Goal: Task Accomplishment & Management: Manage account settings

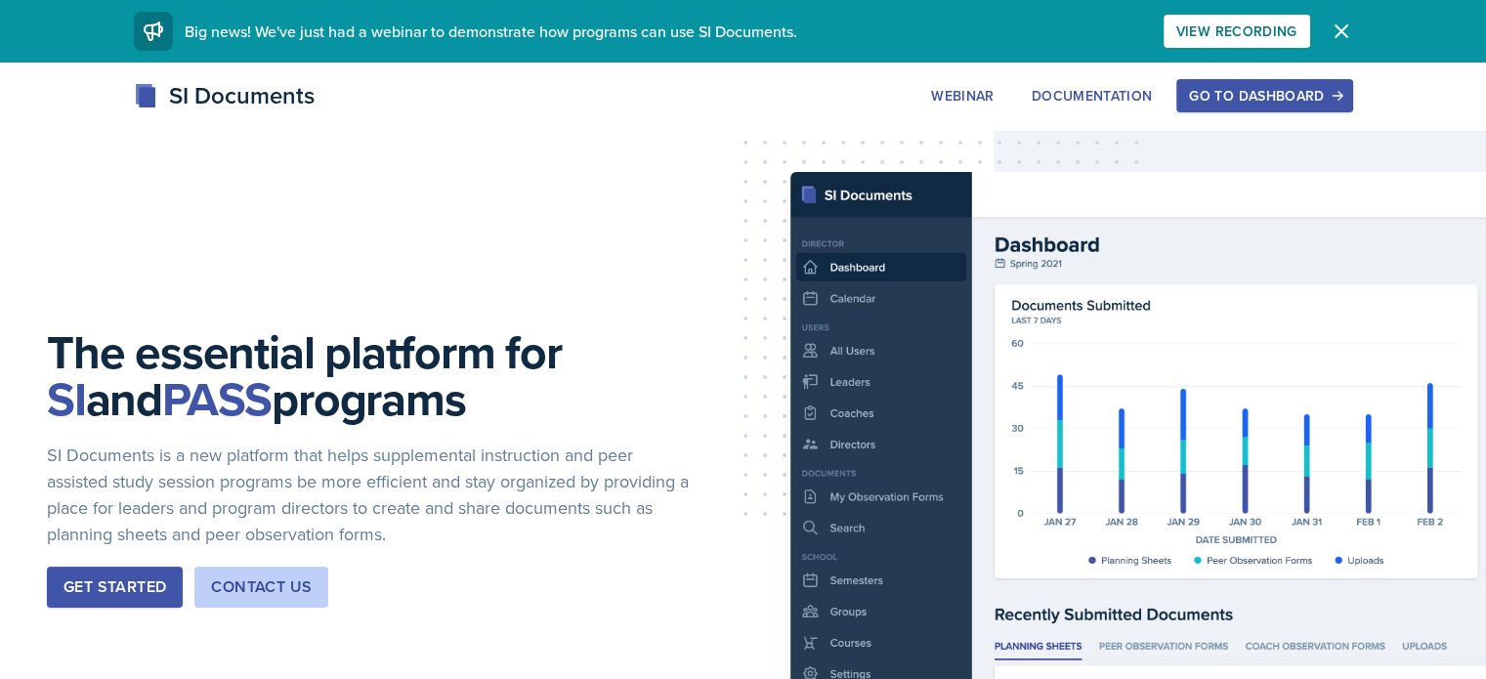
click at [1324, 80] on button "Go to Dashboard" at bounding box center [1265, 95] width 176 height 33
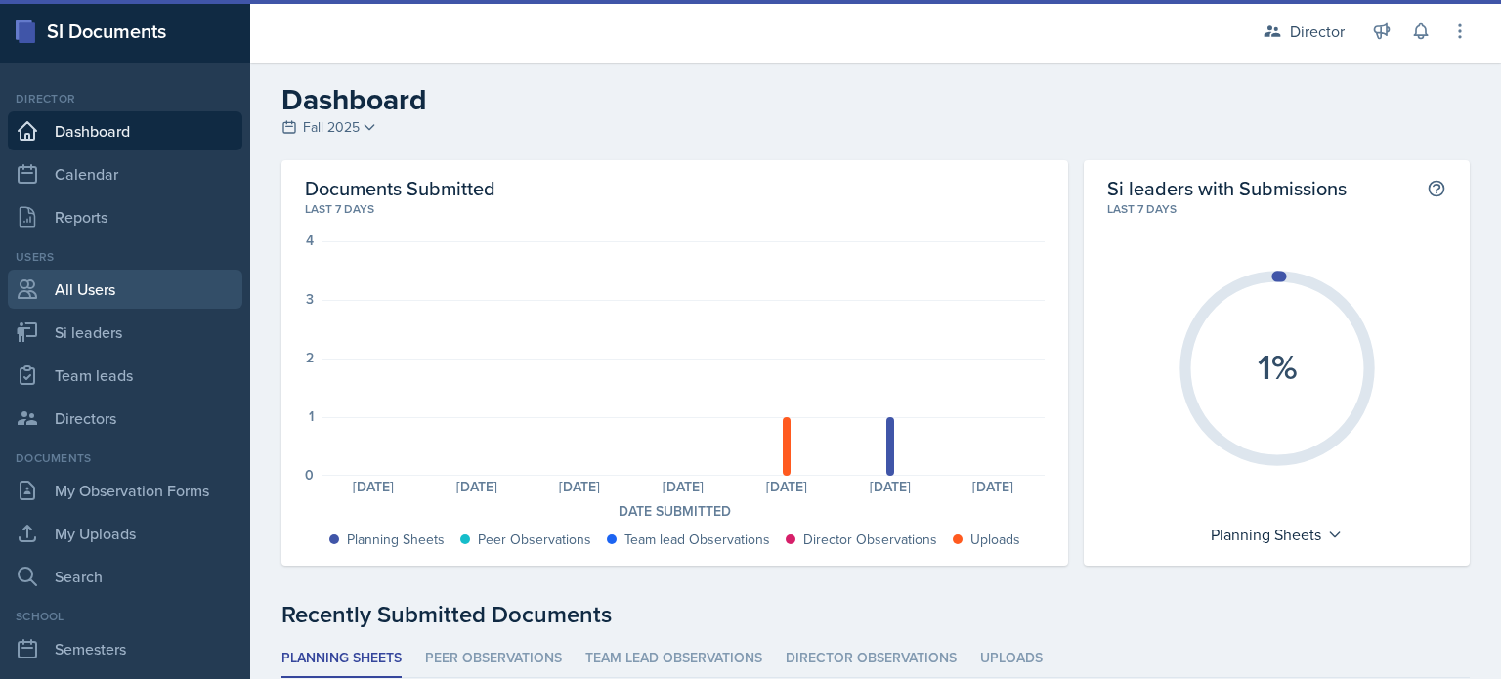
click at [66, 310] on div "Users All Users Si leaders Team leads Directors" at bounding box center [125, 343] width 235 height 190
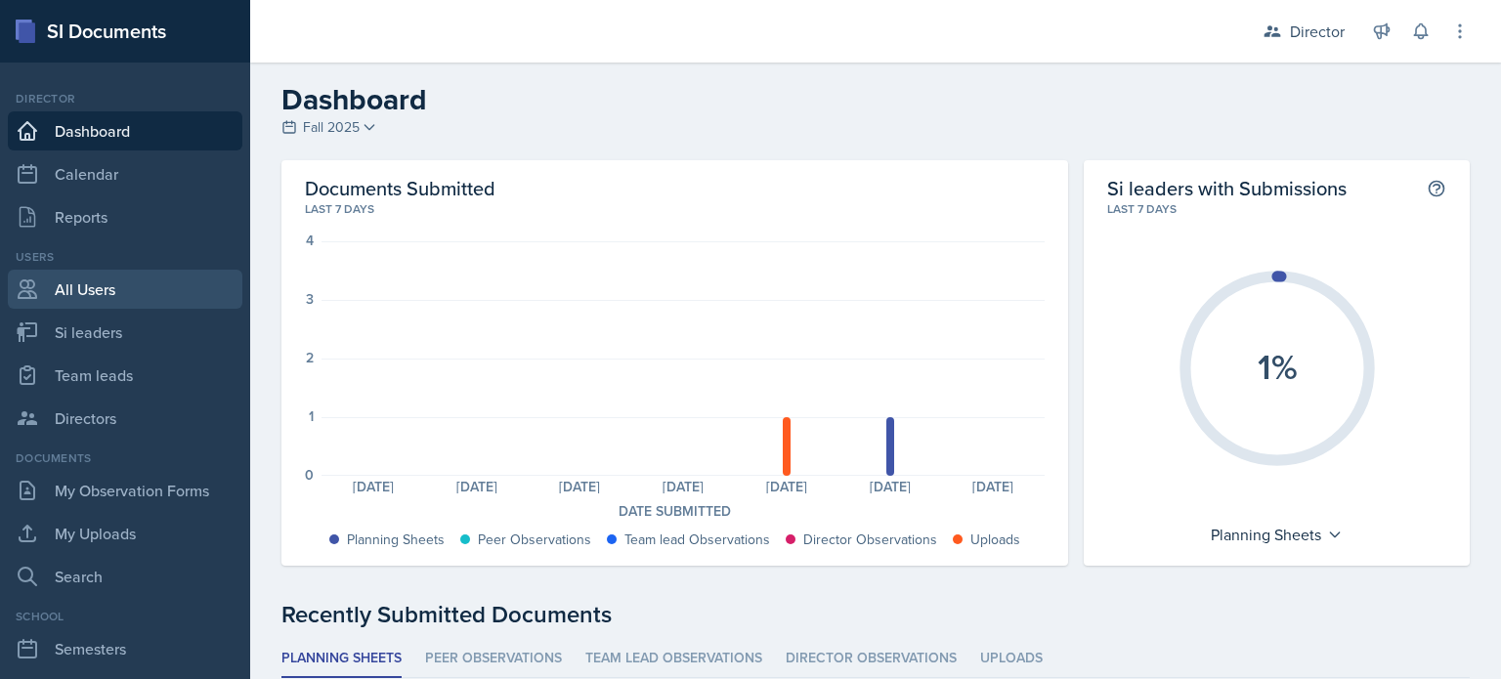
click at [88, 300] on link "All Users" at bounding box center [125, 289] width 235 height 39
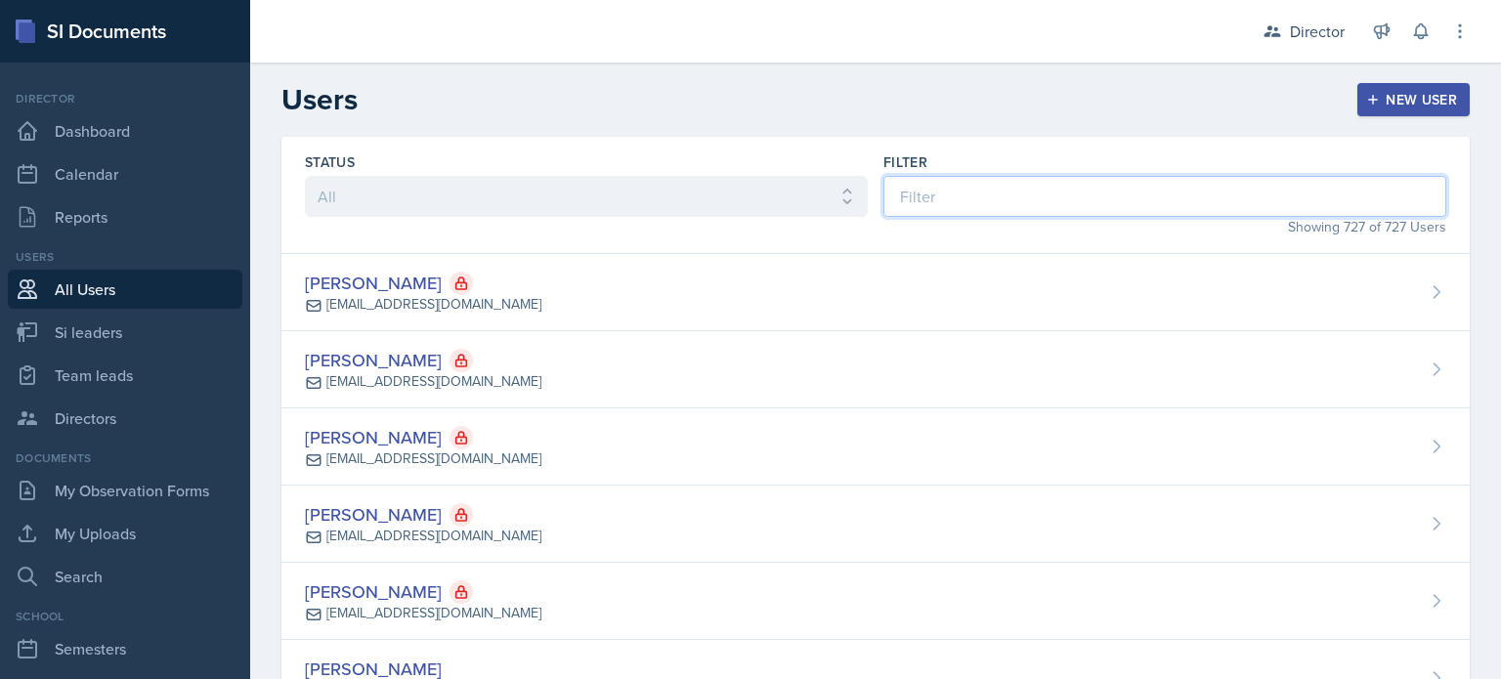
click at [966, 188] on input at bounding box center [1164, 196] width 563 height 41
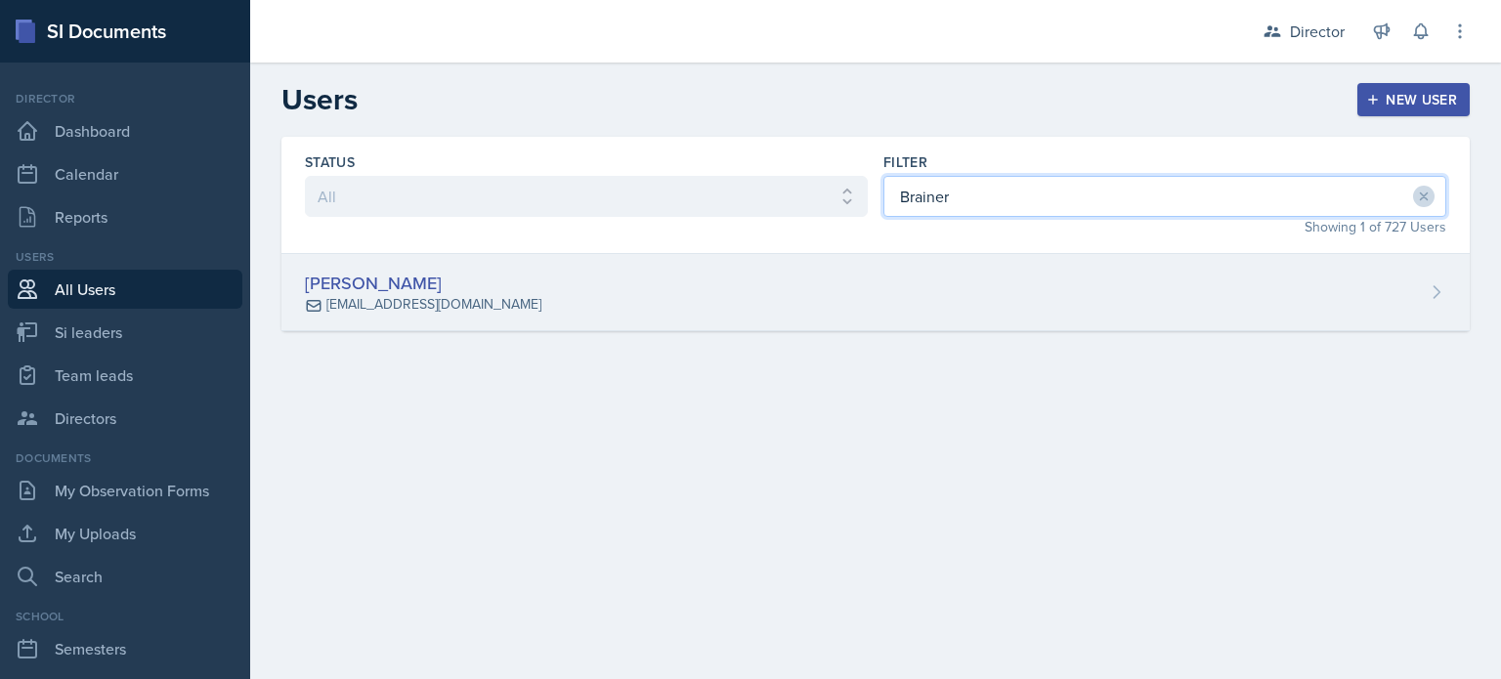
type input "Brainer"
click at [969, 277] on div "[PERSON_NAME] [EMAIL_ADDRESS][DOMAIN_NAME]" at bounding box center [875, 292] width 1188 height 77
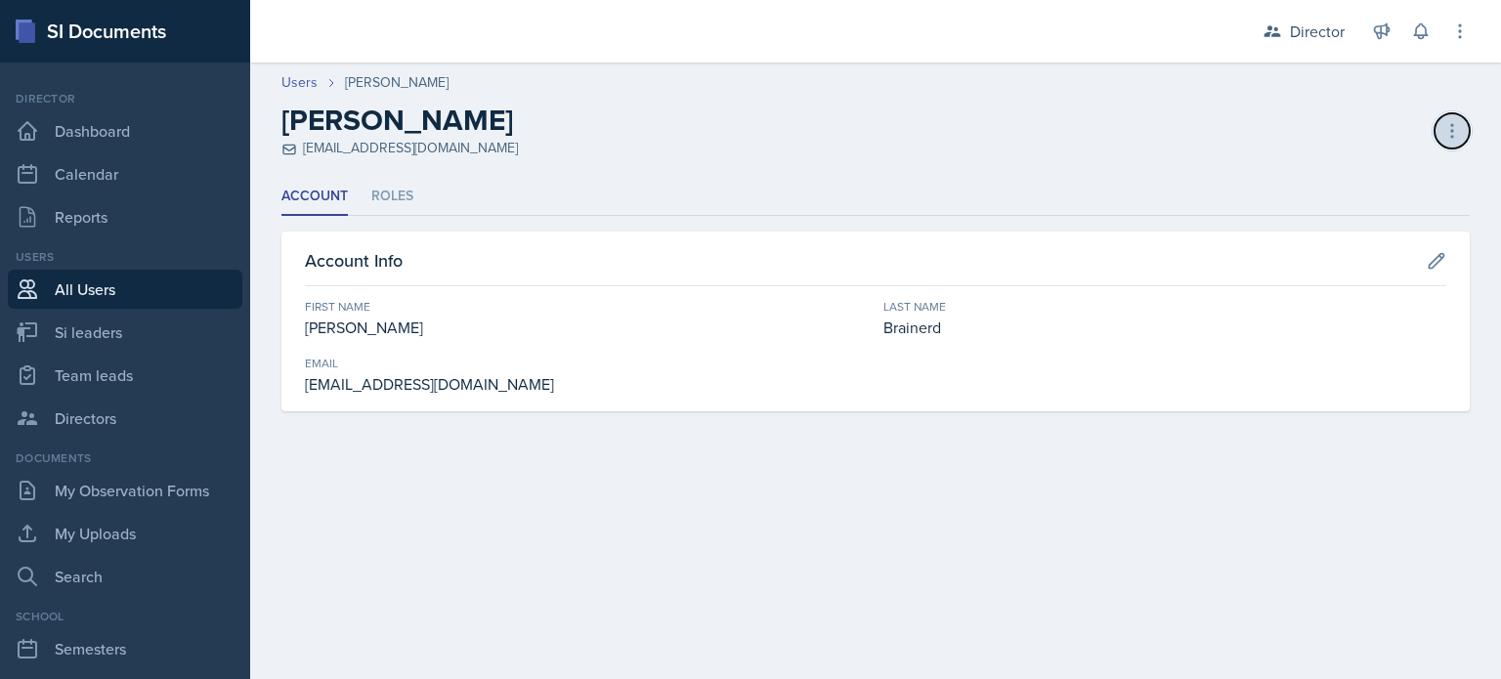
click at [1459, 130] on icon at bounding box center [1452, 131] width 20 height 20
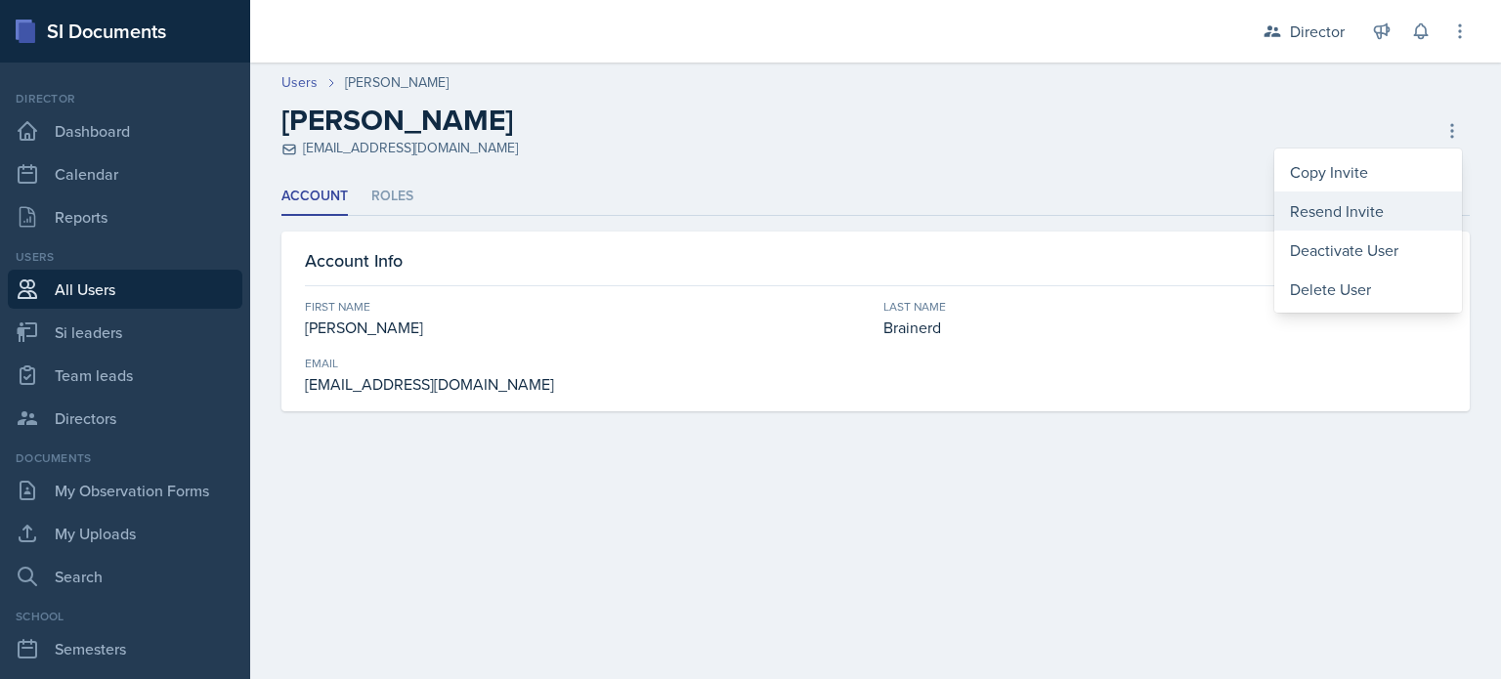
click at [1345, 198] on div "Resend Invite" at bounding box center [1368, 211] width 188 height 39
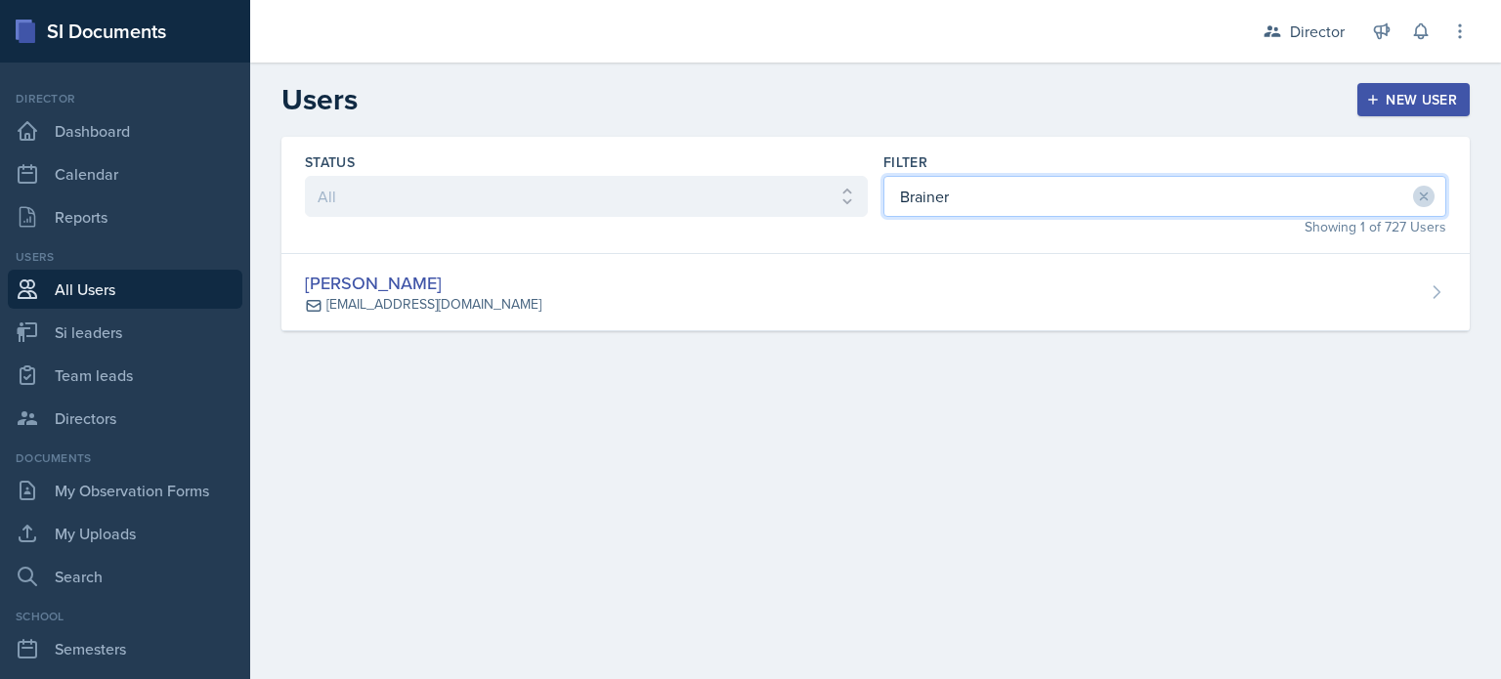
click at [928, 186] on input "Brainer" at bounding box center [1164, 196] width 563 height 41
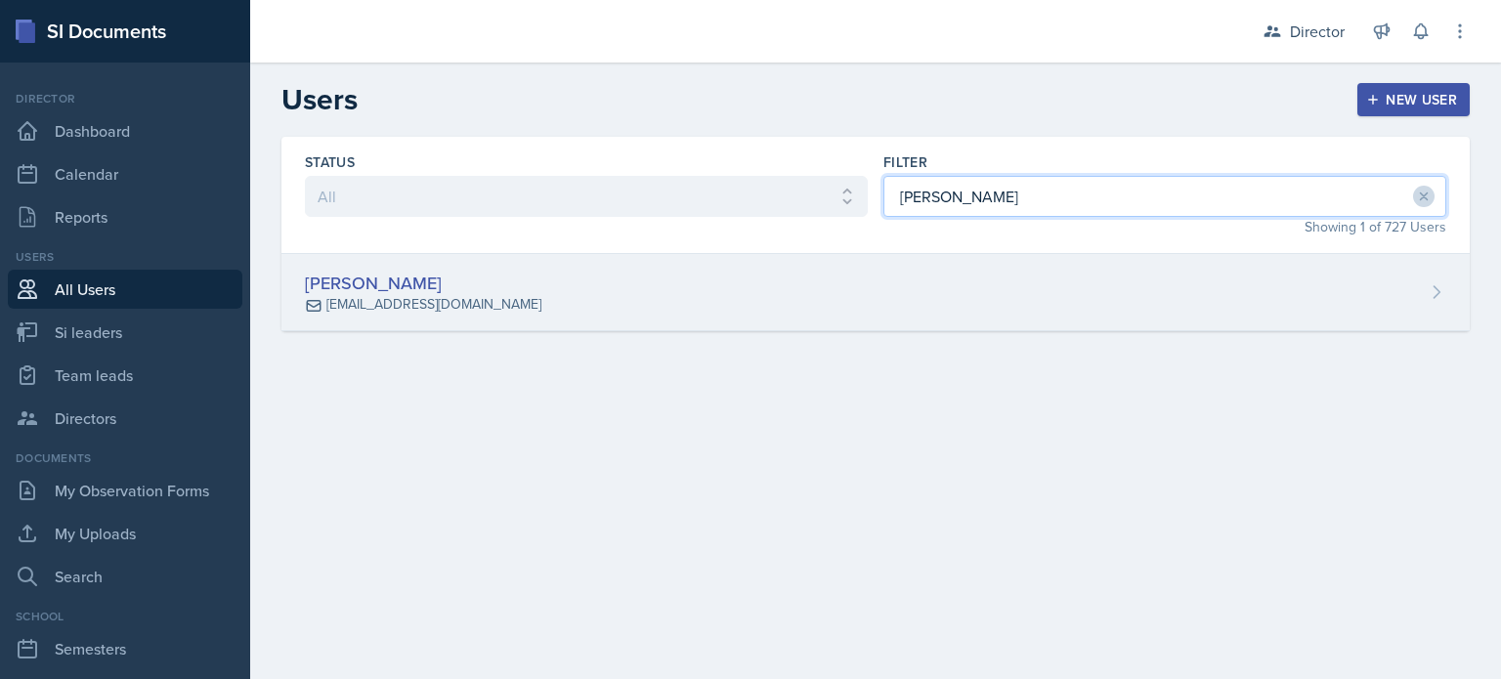
type input "[PERSON_NAME]"
click at [849, 281] on div "[PERSON_NAME] [EMAIL_ADDRESS][DOMAIN_NAME]" at bounding box center [875, 292] width 1188 height 77
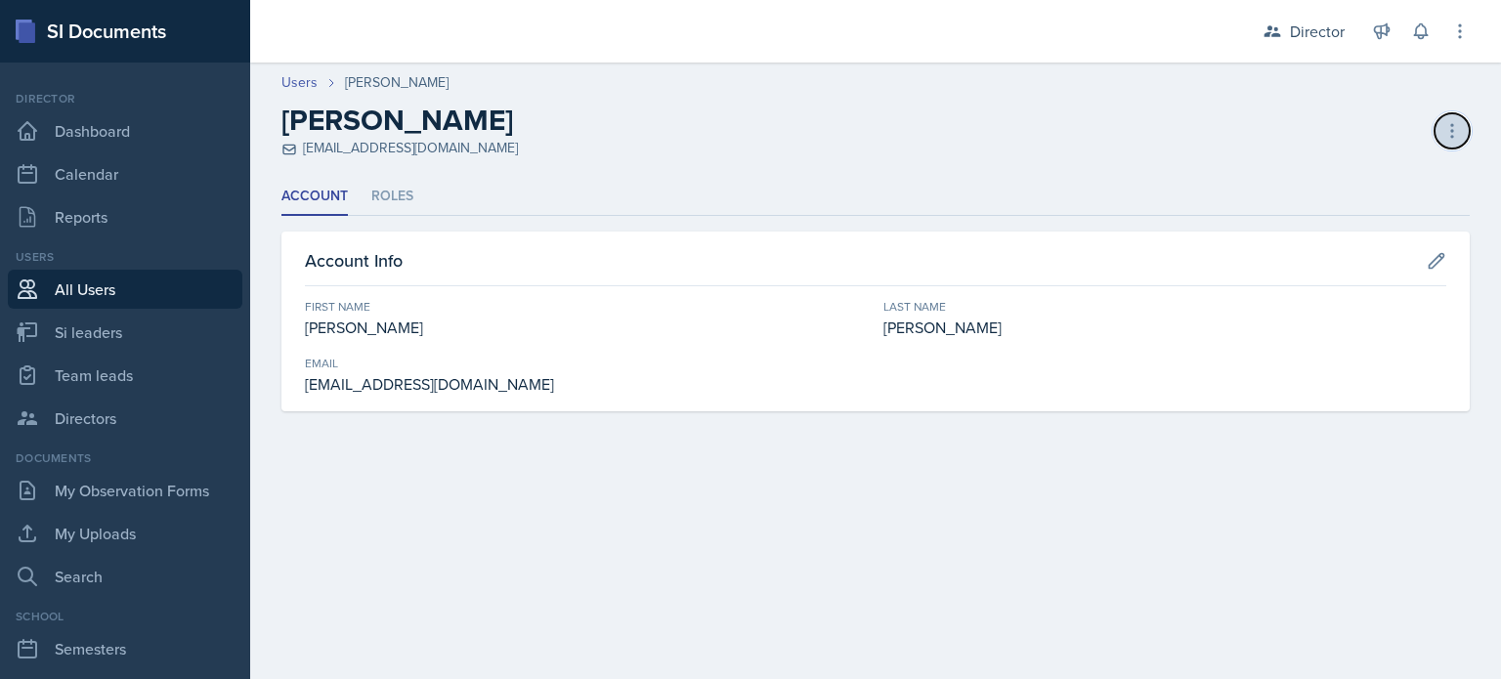
click at [1446, 133] on icon at bounding box center [1452, 131] width 20 height 20
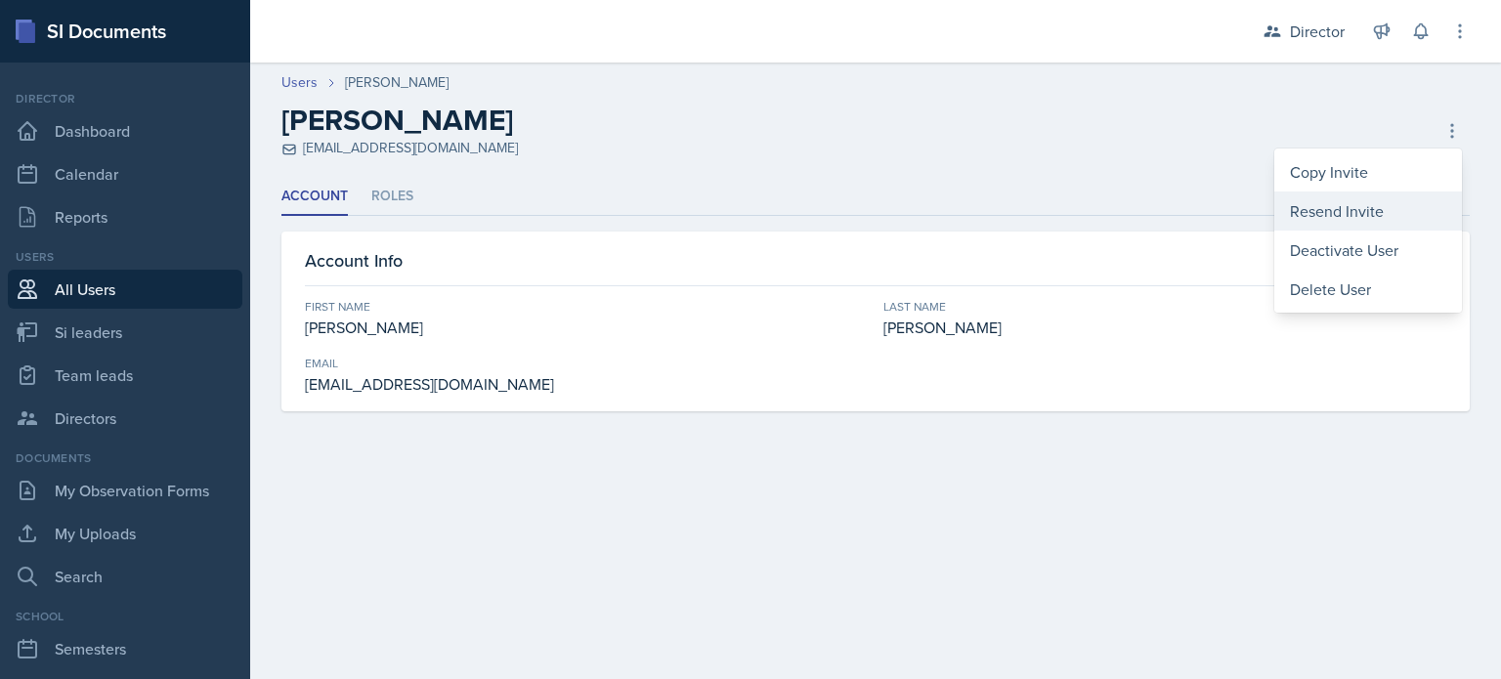
click at [1359, 200] on div "Resend Invite" at bounding box center [1368, 211] width 188 height 39
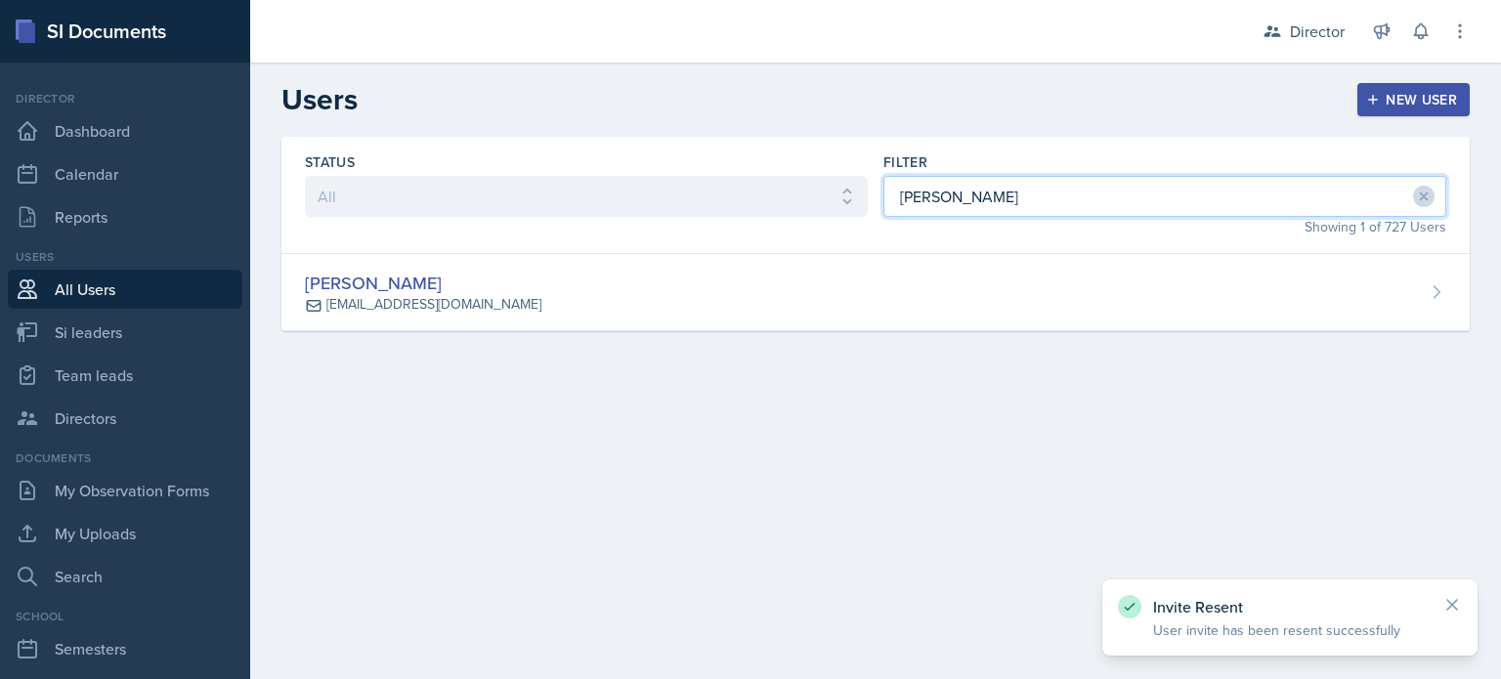
click at [1201, 198] on input "[PERSON_NAME]" at bounding box center [1164, 196] width 563 height 41
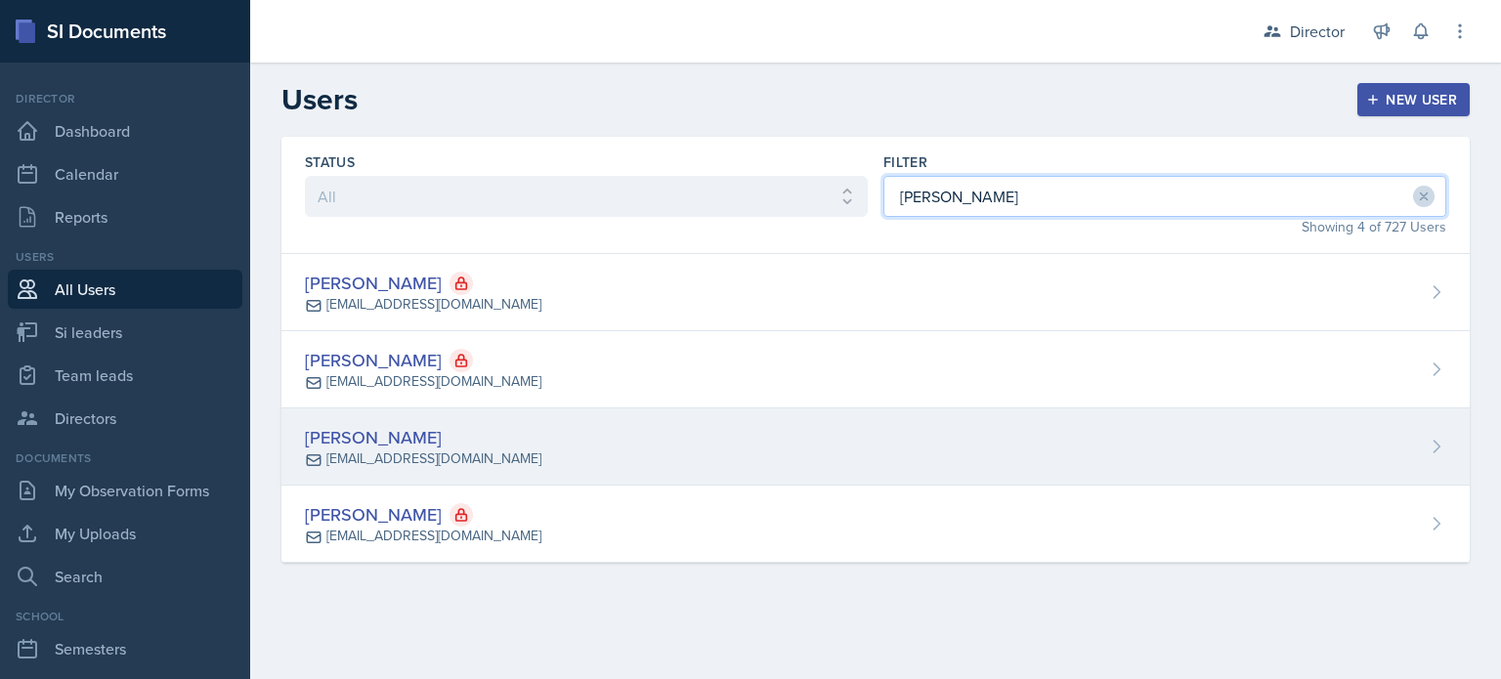
type input "[PERSON_NAME]"
click at [997, 460] on div "[PERSON_NAME] [EMAIL_ADDRESS][DOMAIN_NAME]" at bounding box center [875, 446] width 1188 height 77
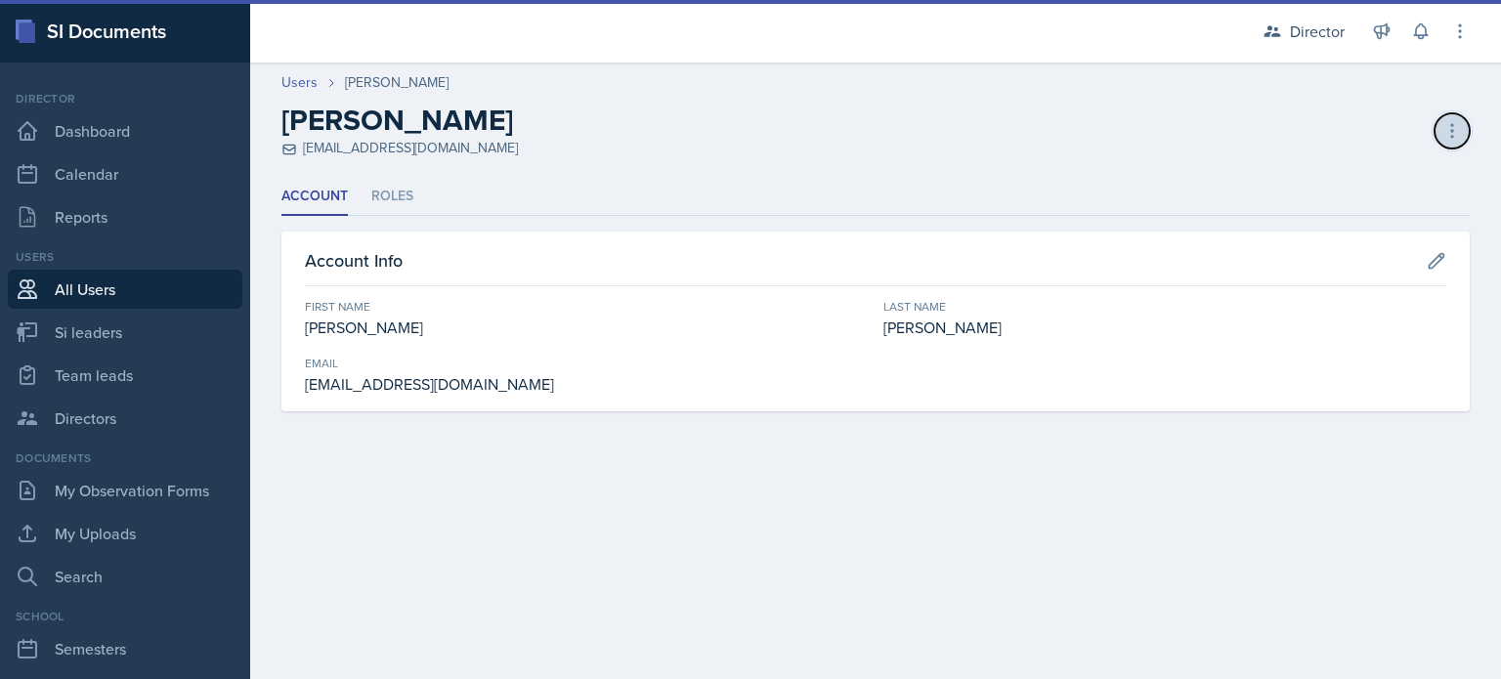
click at [1440, 134] on button at bounding box center [1452, 130] width 35 height 35
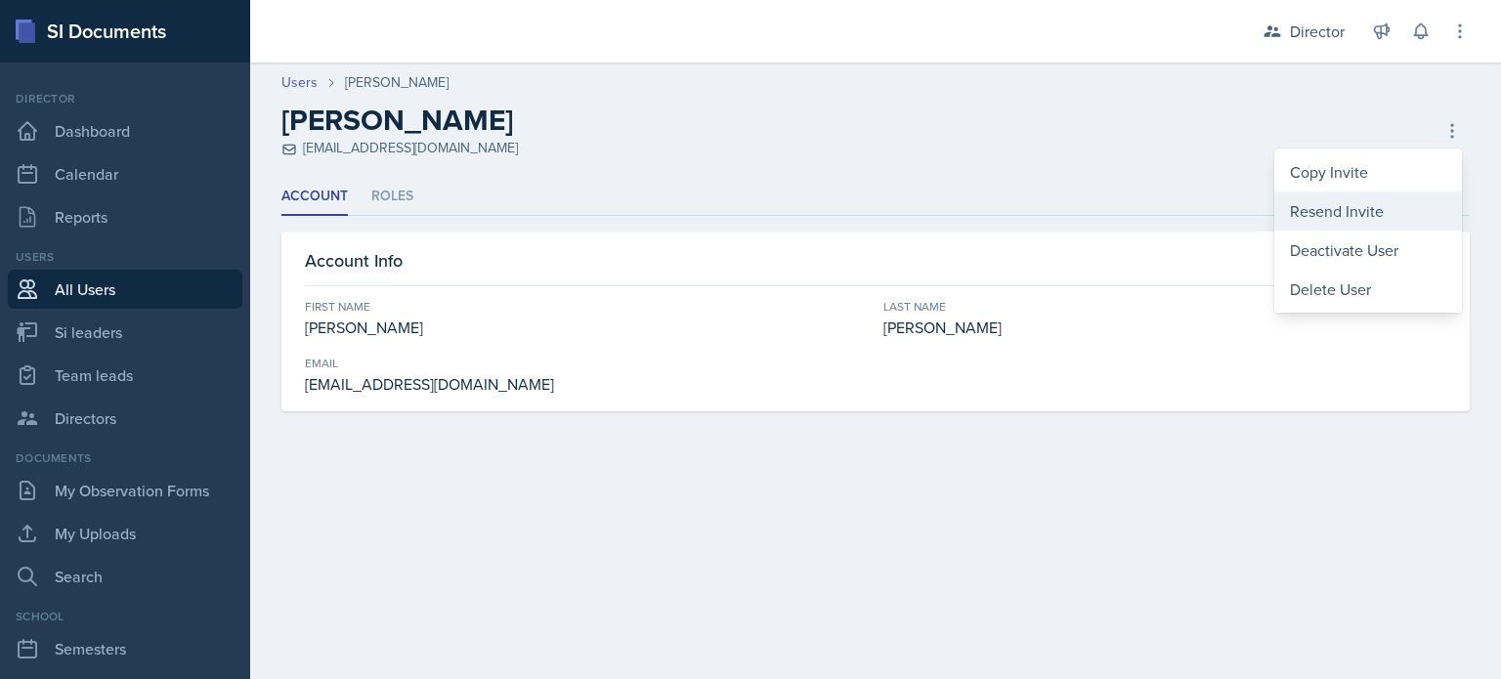
click at [1354, 208] on div "Resend Invite" at bounding box center [1368, 211] width 188 height 39
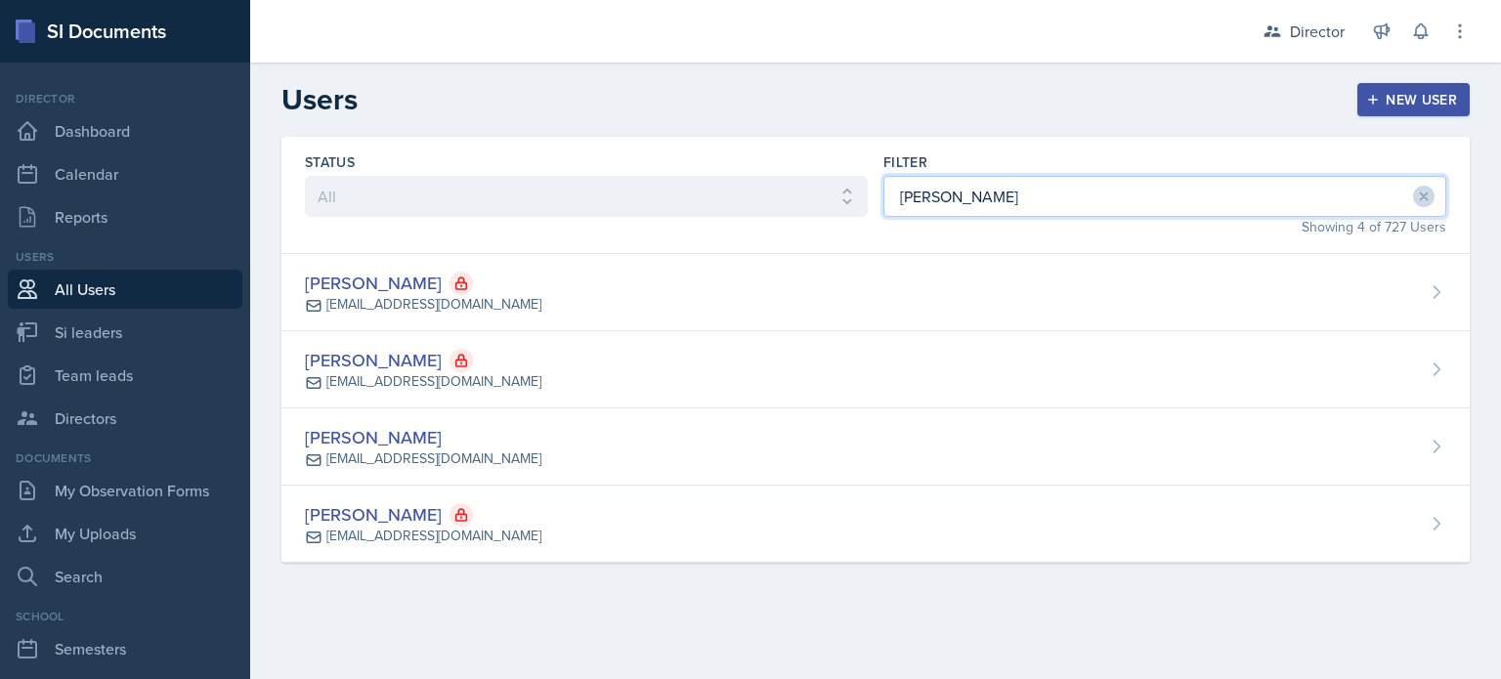
click at [1273, 189] on input "[PERSON_NAME]" at bounding box center [1164, 196] width 563 height 41
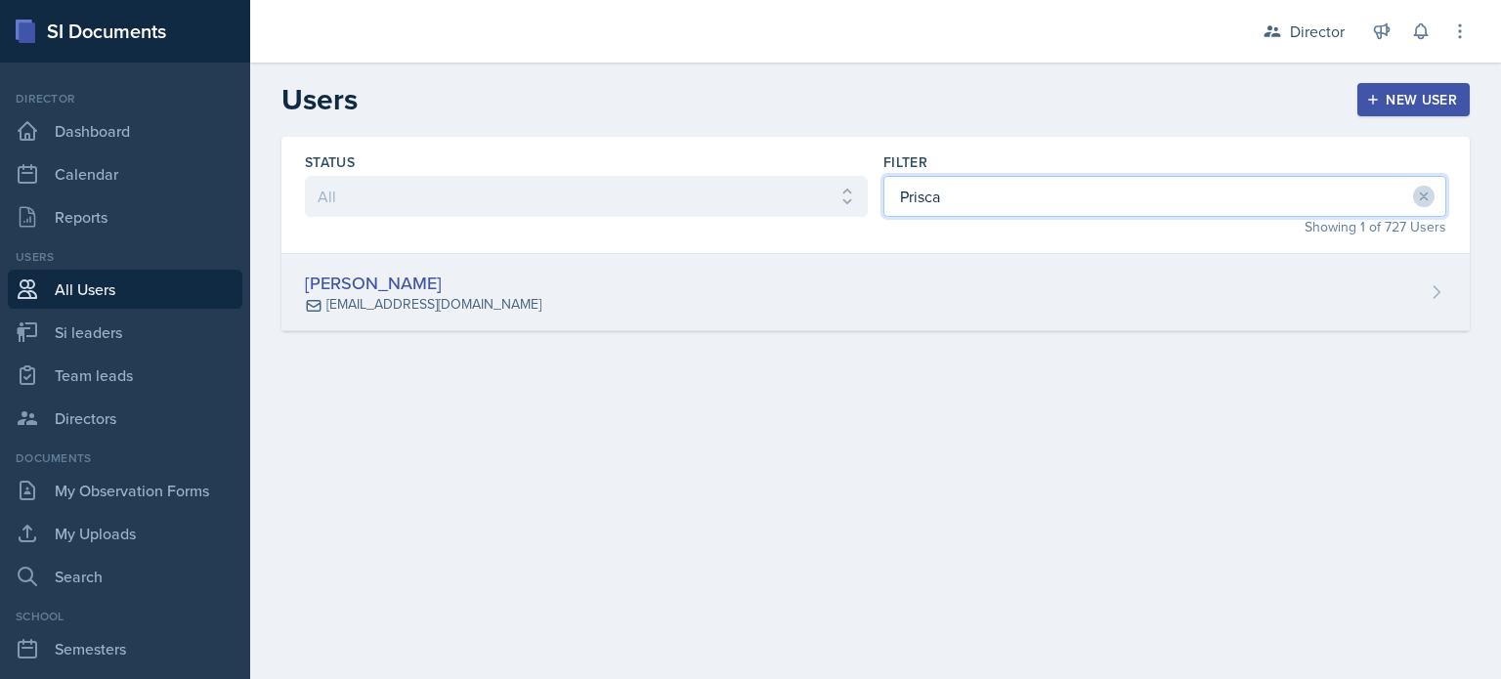
type input "Prisca"
click at [1218, 289] on div "[PERSON_NAME] [EMAIL_ADDRESS][DOMAIN_NAME]" at bounding box center [875, 292] width 1188 height 77
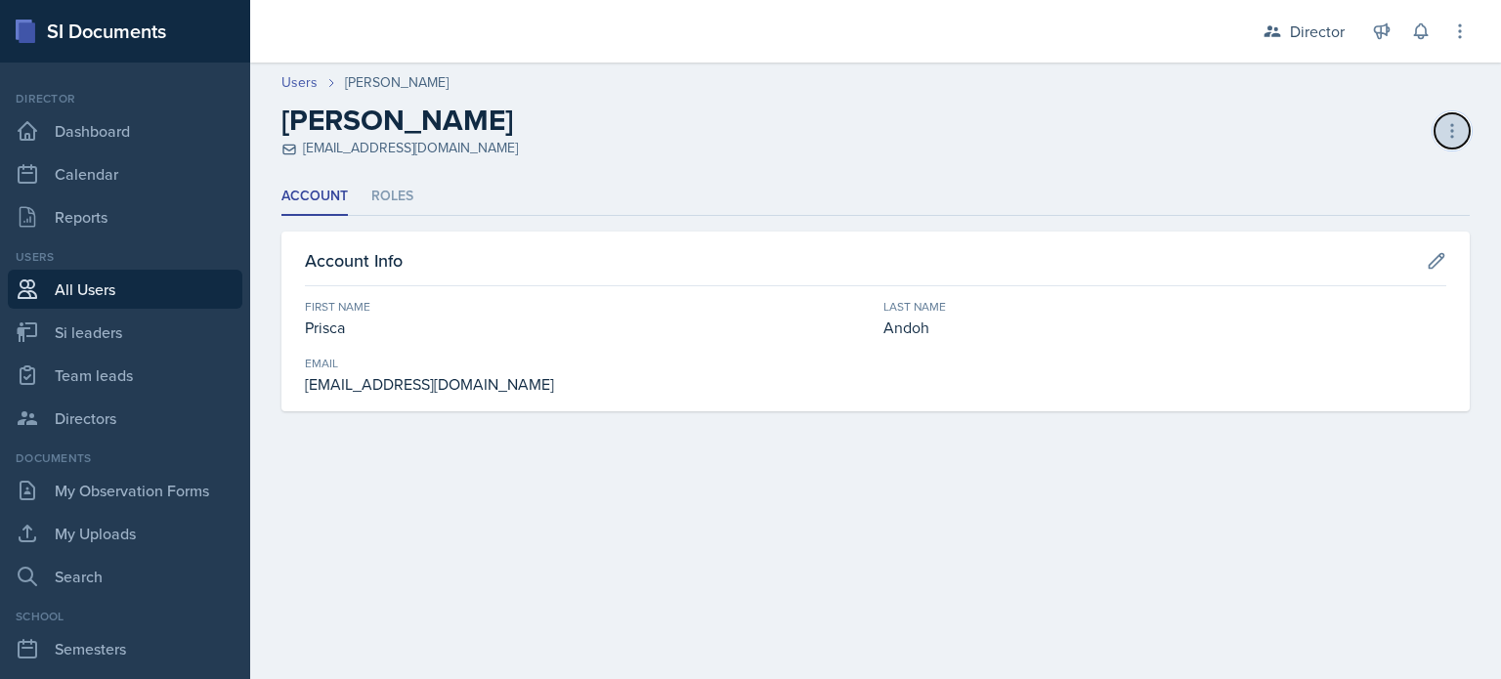
click at [1439, 127] on button at bounding box center [1452, 130] width 35 height 35
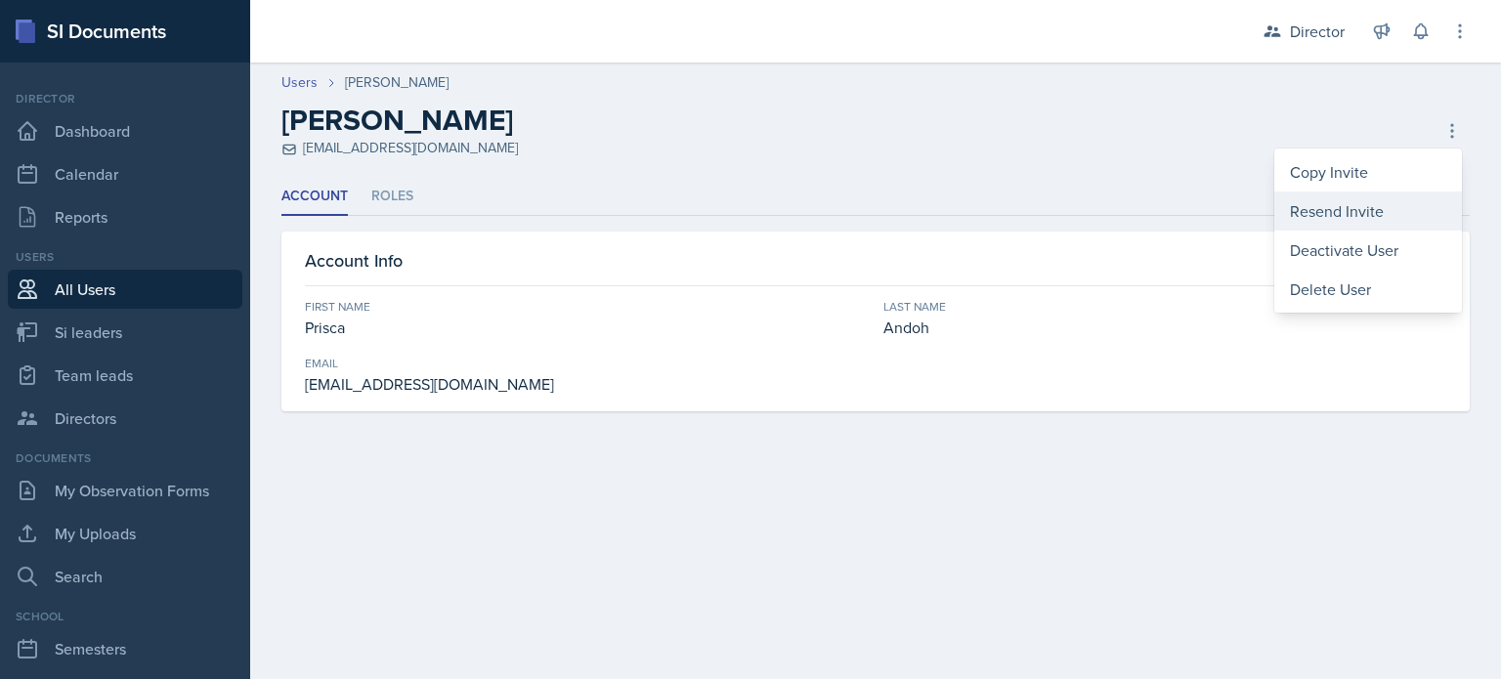
click at [1351, 205] on div "Resend Invite" at bounding box center [1368, 211] width 188 height 39
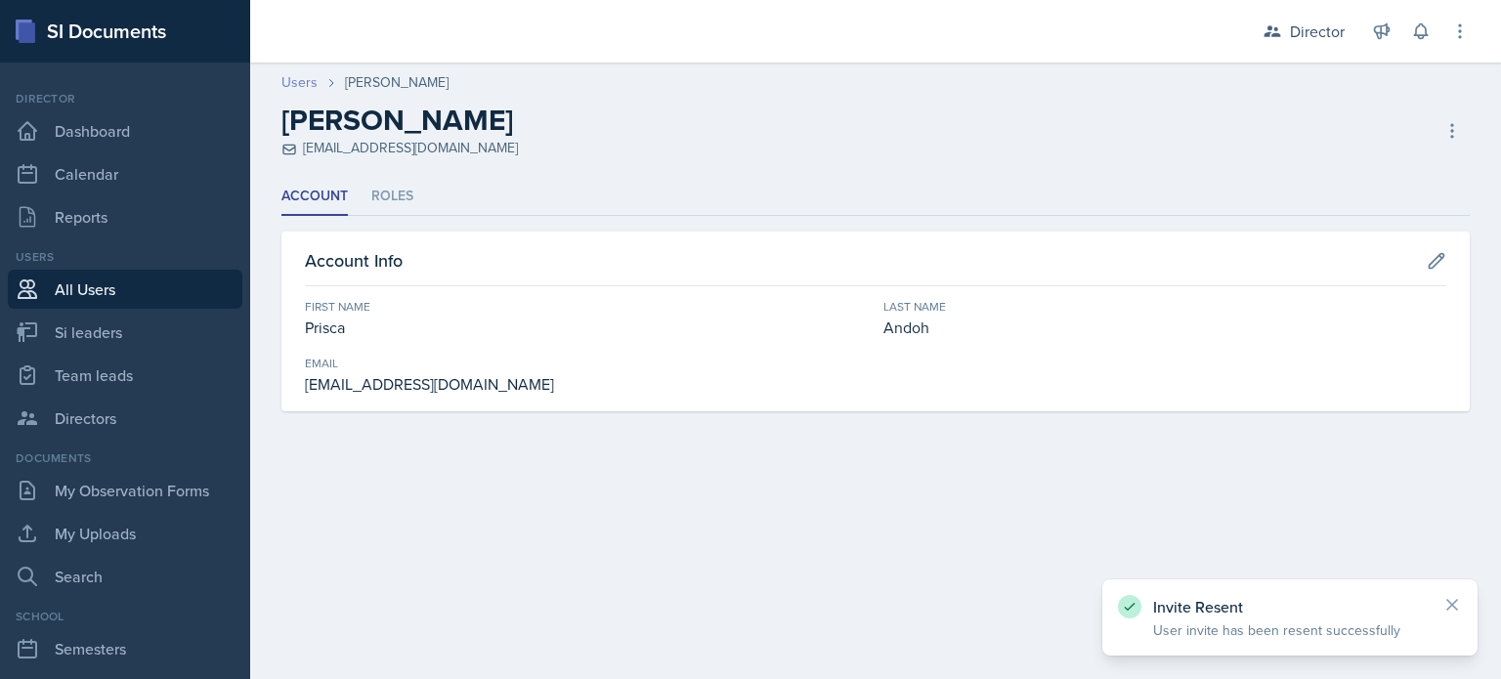
click at [302, 80] on link "Users" at bounding box center [299, 82] width 36 height 21
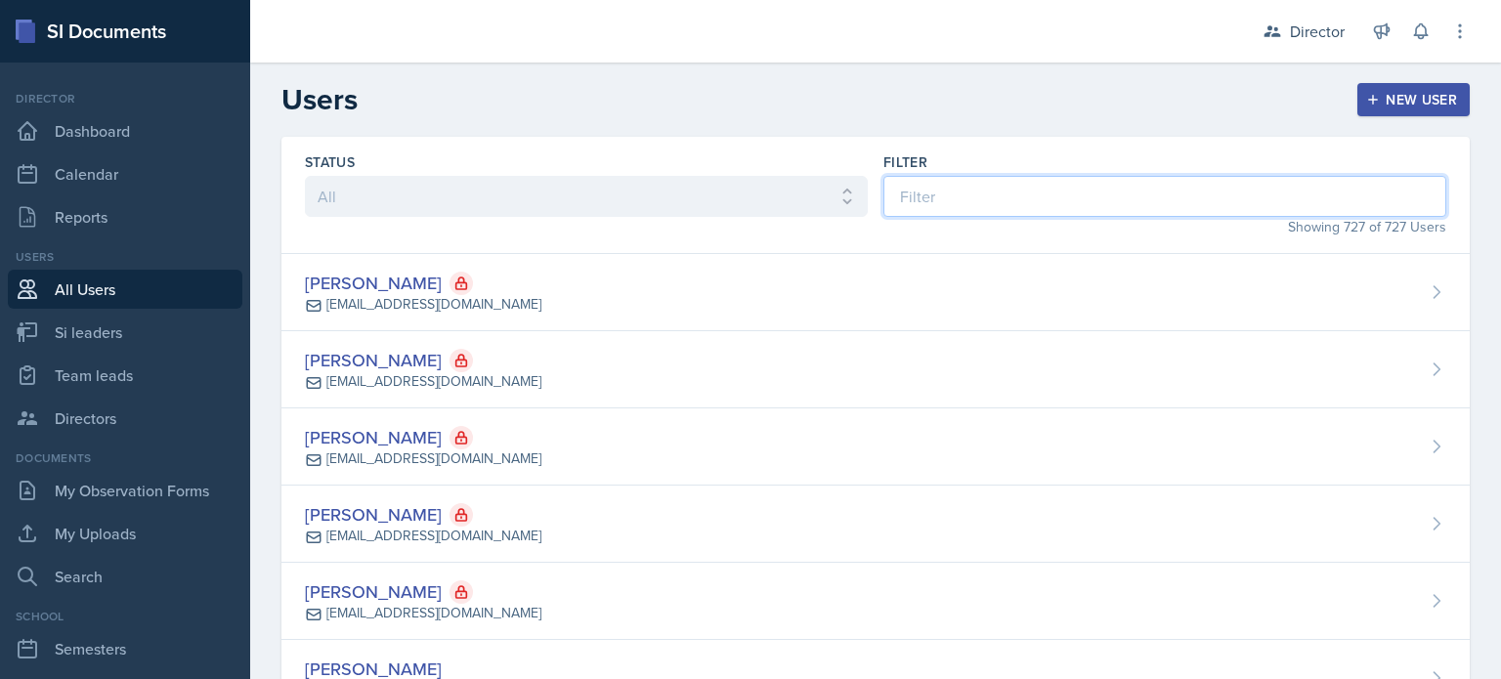
click at [1020, 214] on input at bounding box center [1164, 196] width 563 height 41
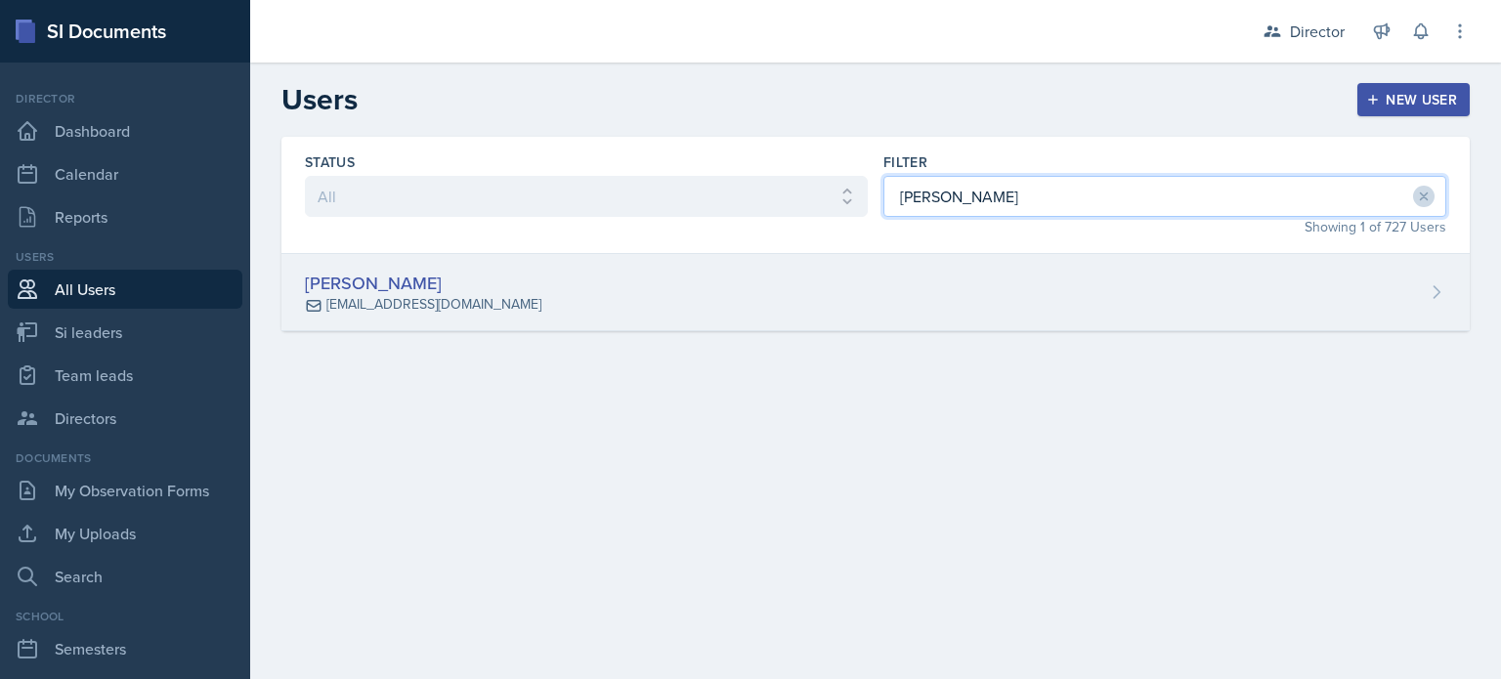
type input "[PERSON_NAME]"
click at [983, 282] on div "[PERSON_NAME] [EMAIL_ADDRESS][DOMAIN_NAME]" at bounding box center [875, 292] width 1188 height 77
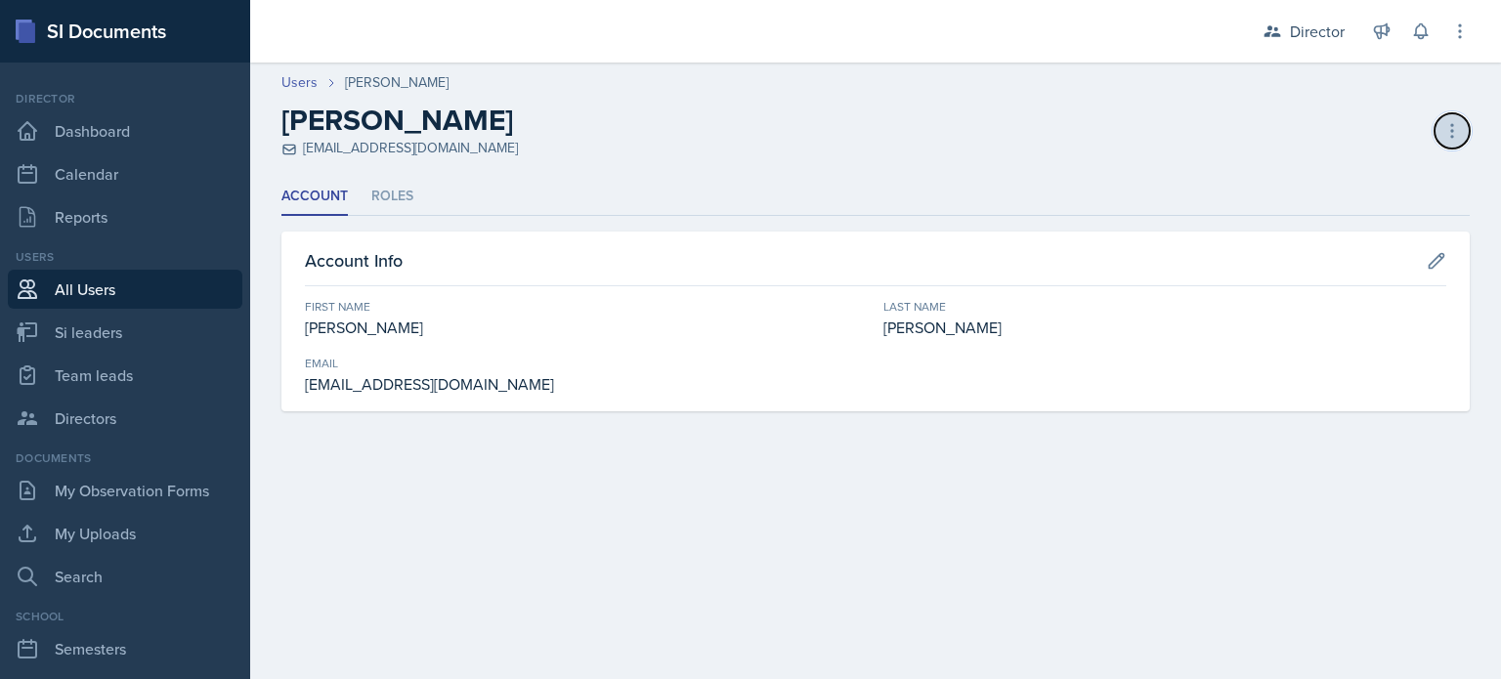
click at [1454, 137] on icon at bounding box center [1452, 131] width 20 height 20
click at [1354, 166] on div "Deactivate User" at bounding box center [1368, 171] width 188 height 39
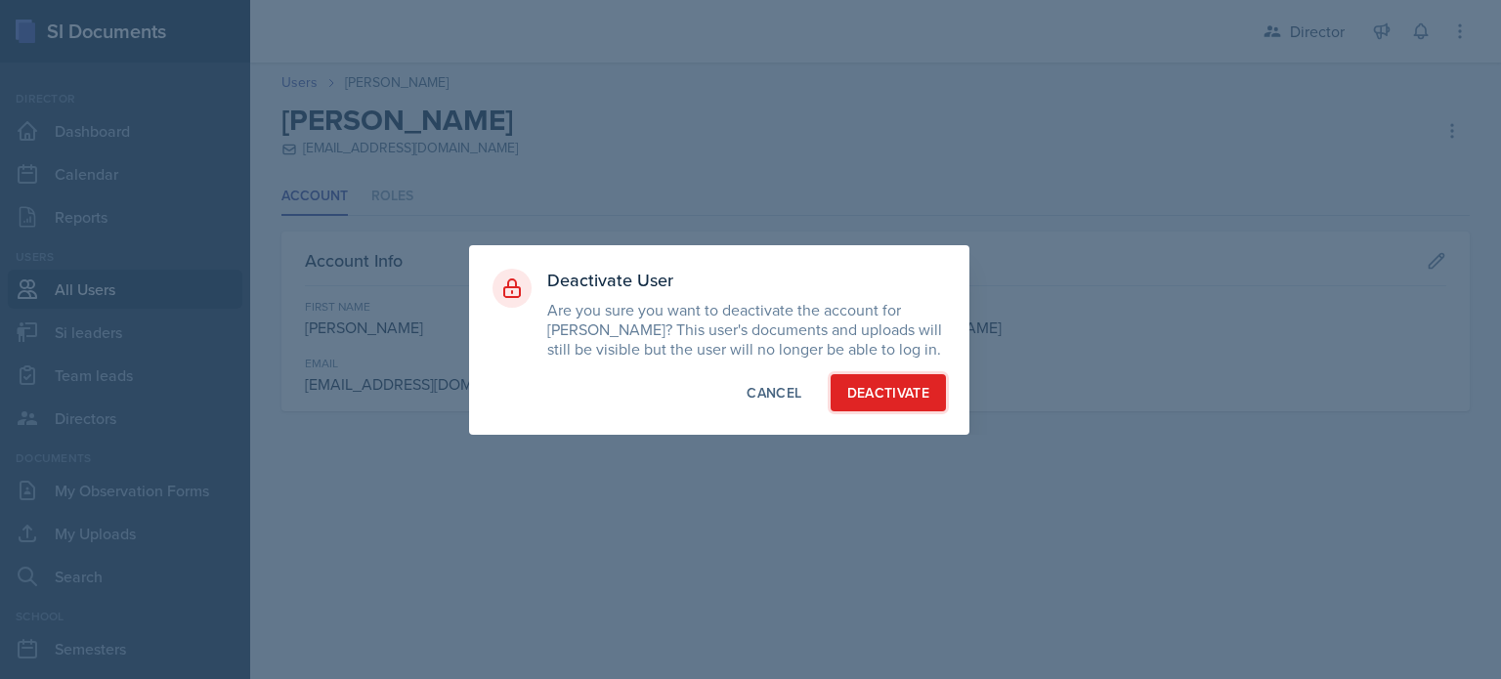
click at [876, 389] on div "Deactivate" at bounding box center [888, 393] width 83 height 20
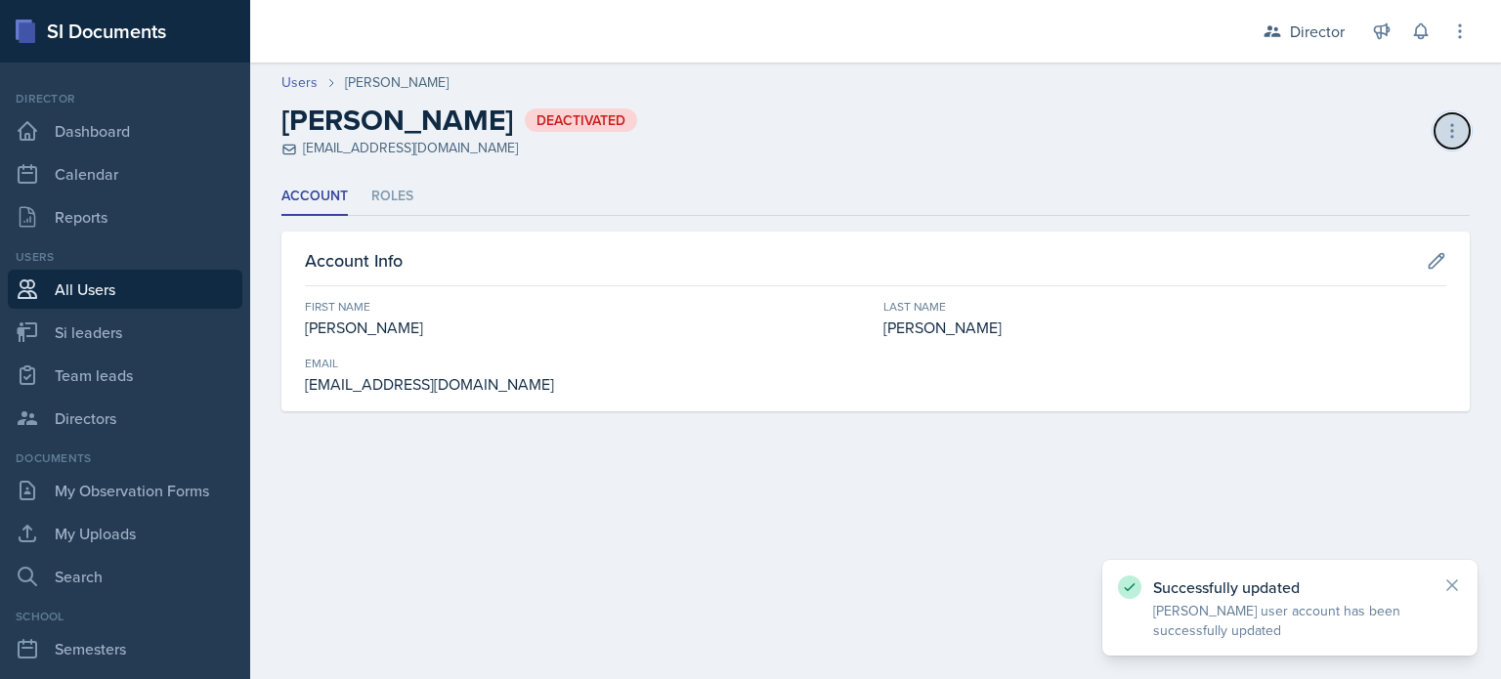
click at [1436, 134] on button at bounding box center [1452, 130] width 35 height 35
click at [1368, 168] on div "Activate User" at bounding box center [1368, 171] width 188 height 39
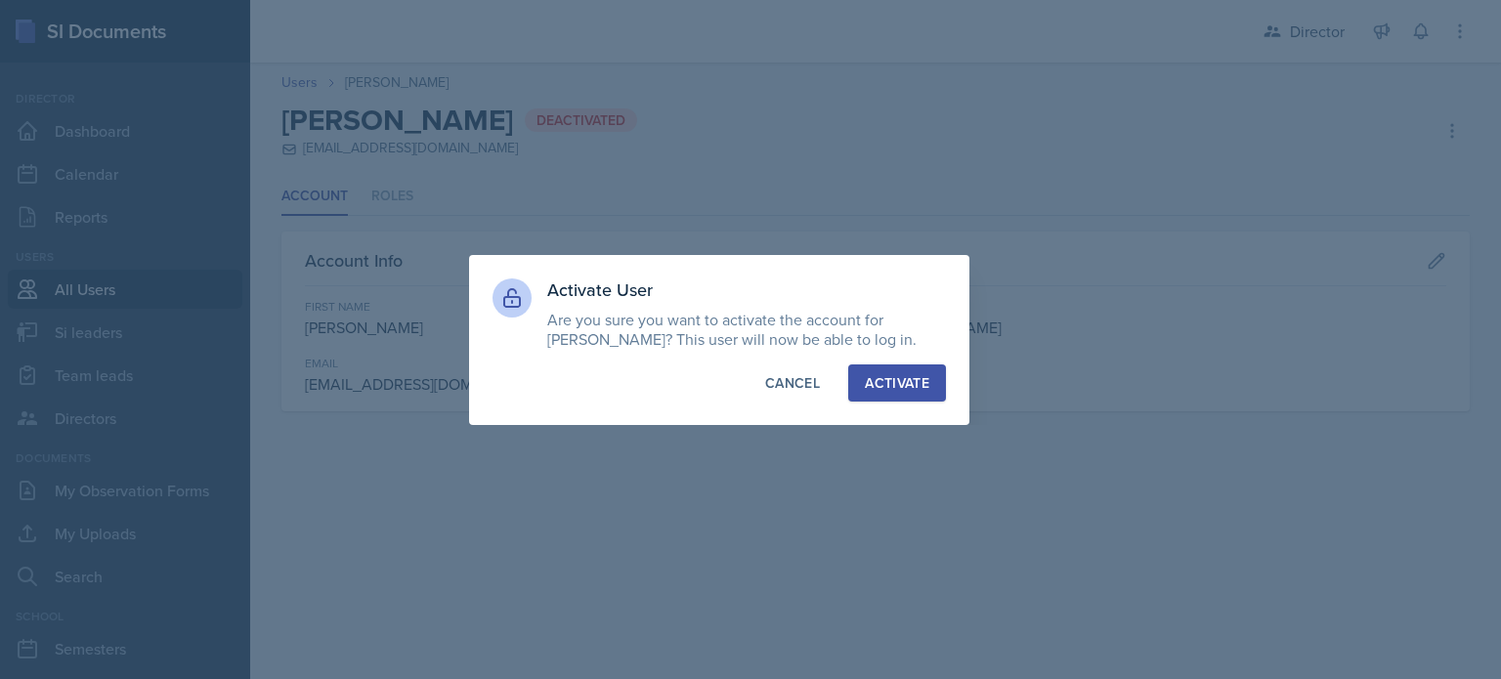
click at [885, 385] on div "Activate" at bounding box center [897, 383] width 64 height 20
